Goal: Information Seeking & Learning: Learn about a topic

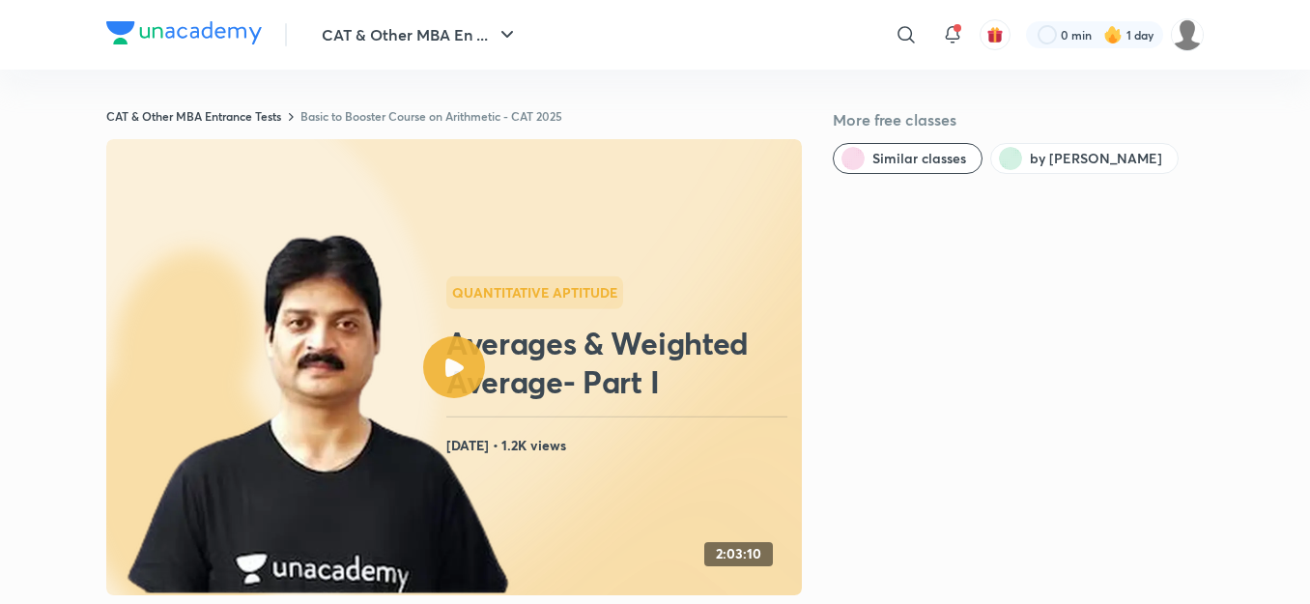
click at [461, 356] on div at bounding box center [454, 367] width 62 height 62
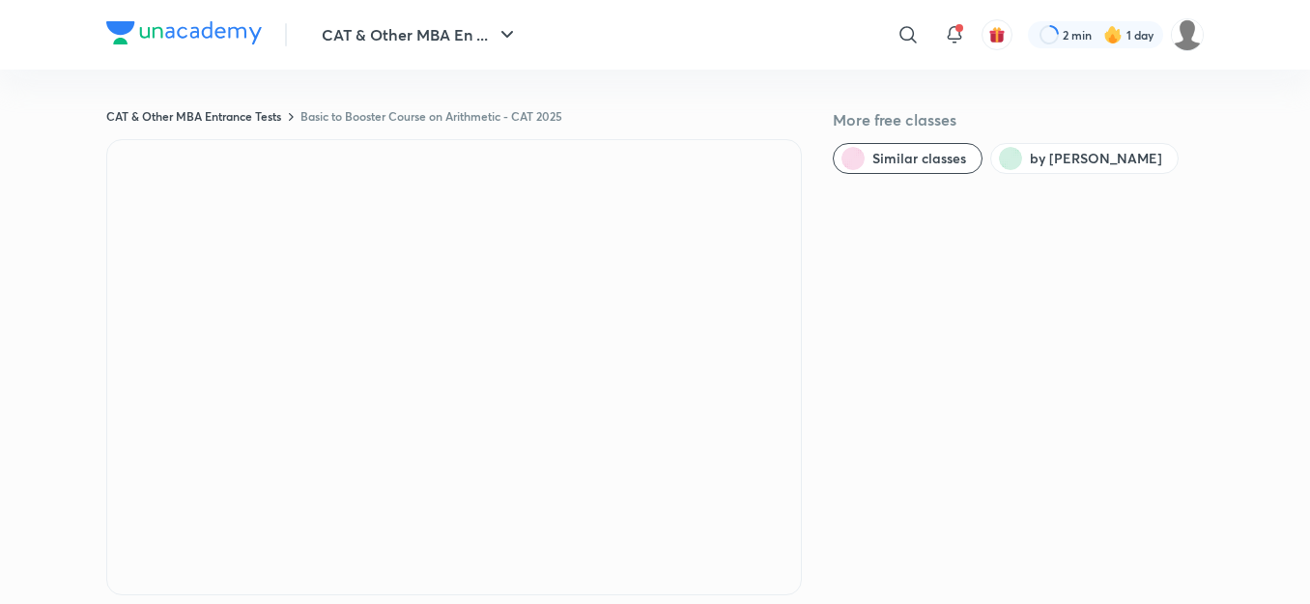
scroll to position [271, 0]
